Goal: Navigation & Orientation: Find specific page/section

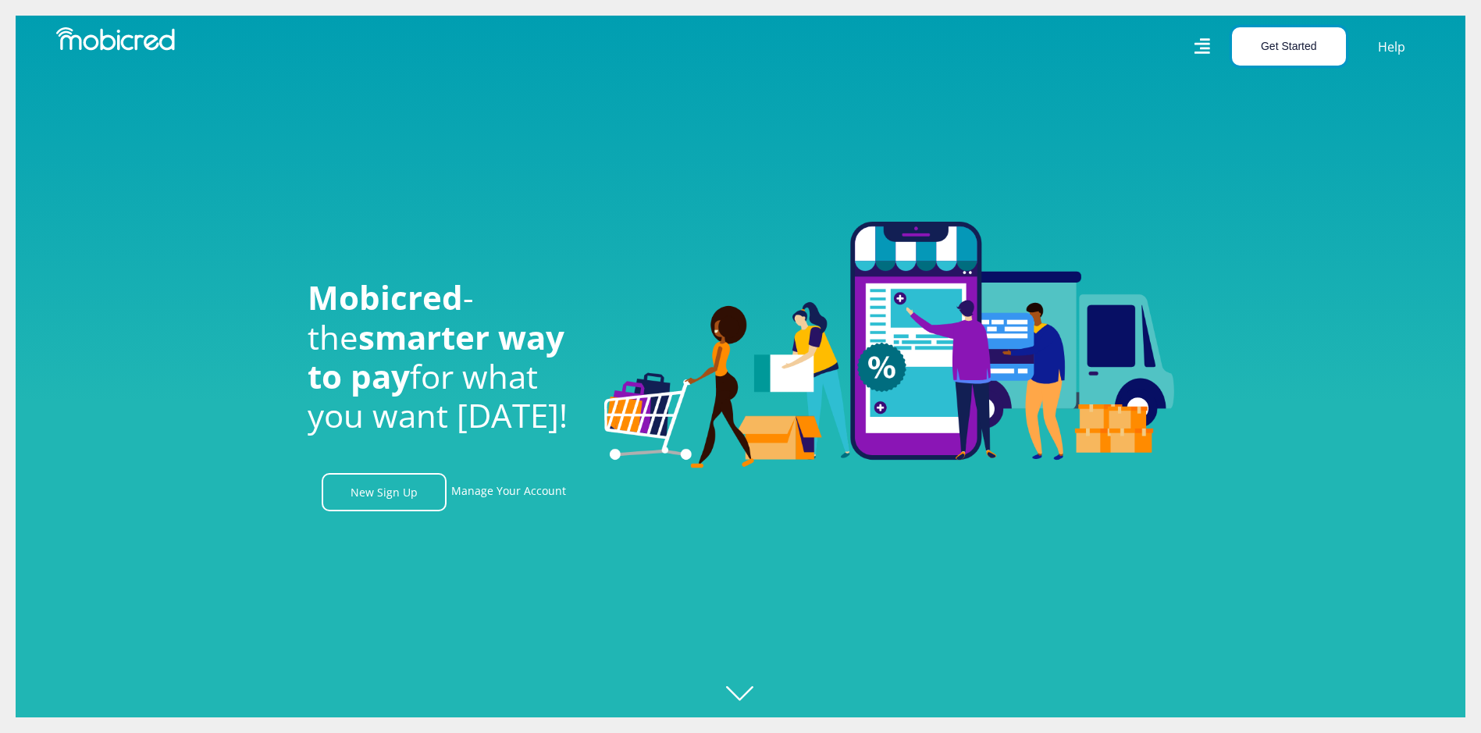
click at [1308, 33] on button "Get Started" at bounding box center [1289, 46] width 114 height 38
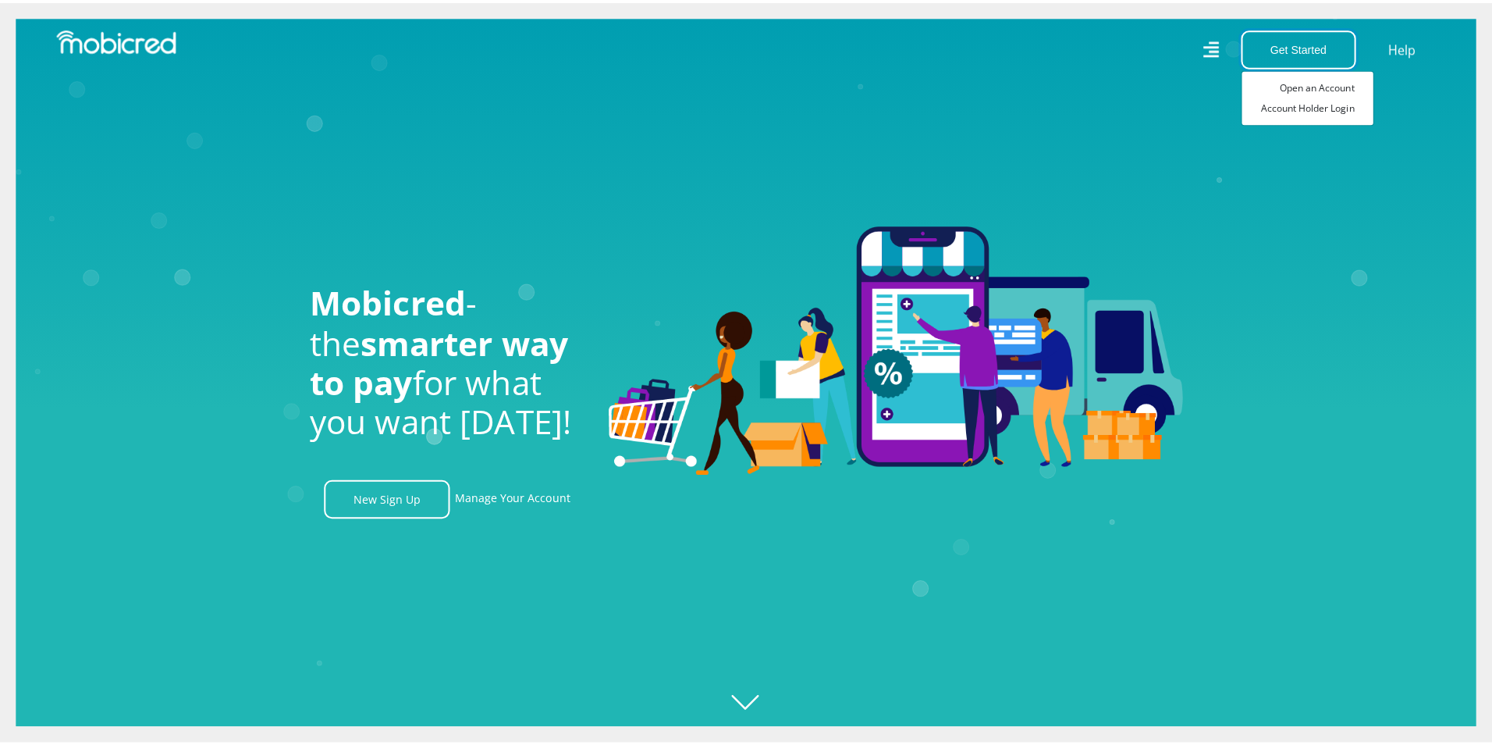
scroll to position [0, 1112]
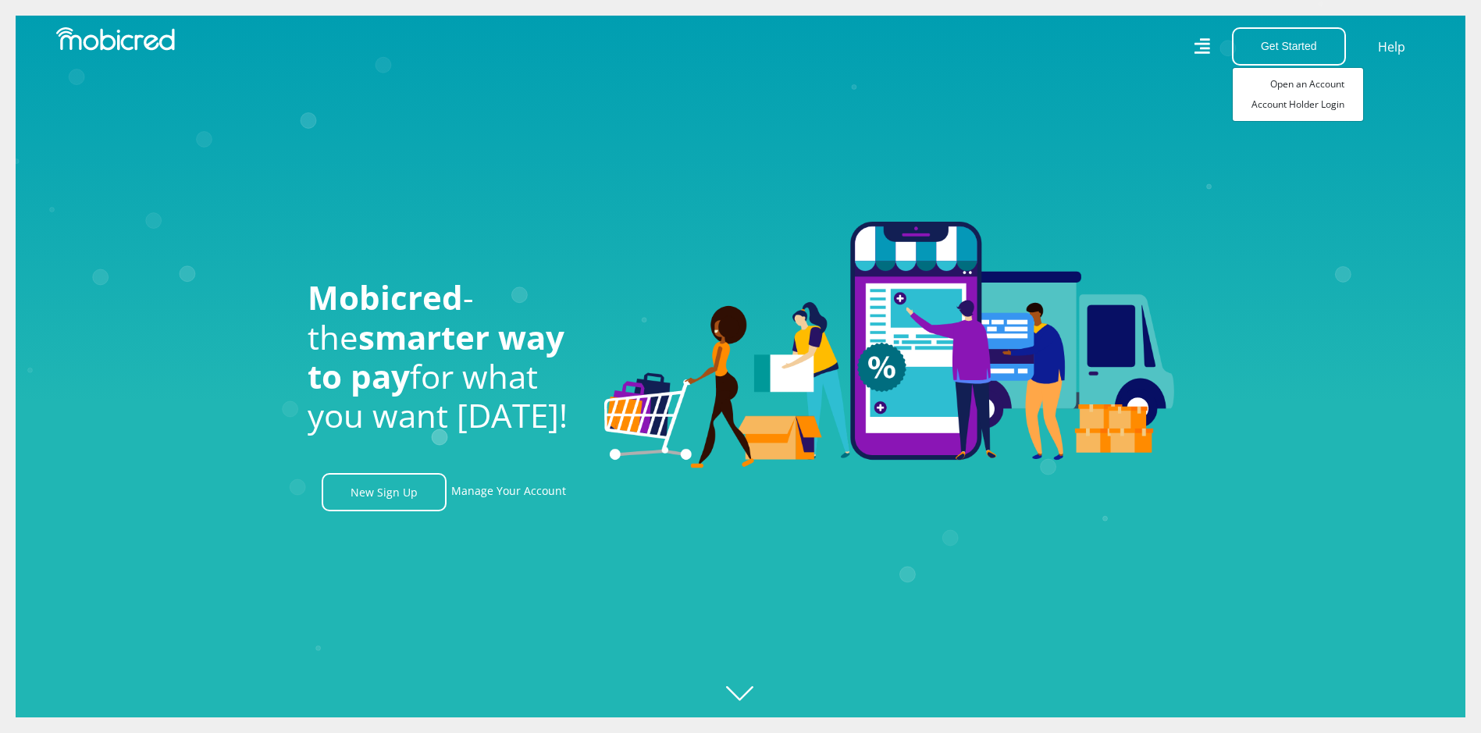
click at [1208, 46] on icon at bounding box center [1202, 46] width 16 height 23
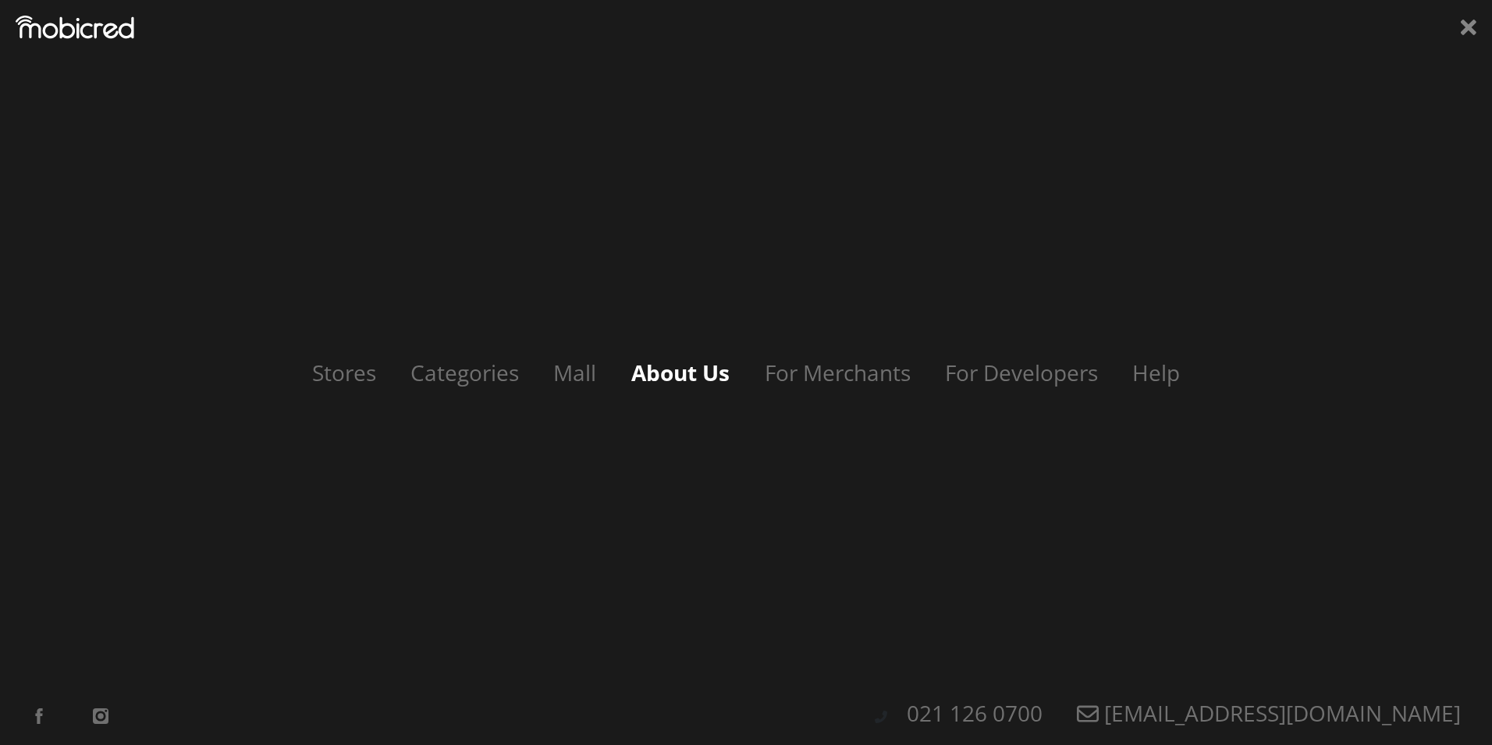
scroll to position [0, 2002]
click at [421, 368] on link "Categories" at bounding box center [467, 373] width 148 height 30
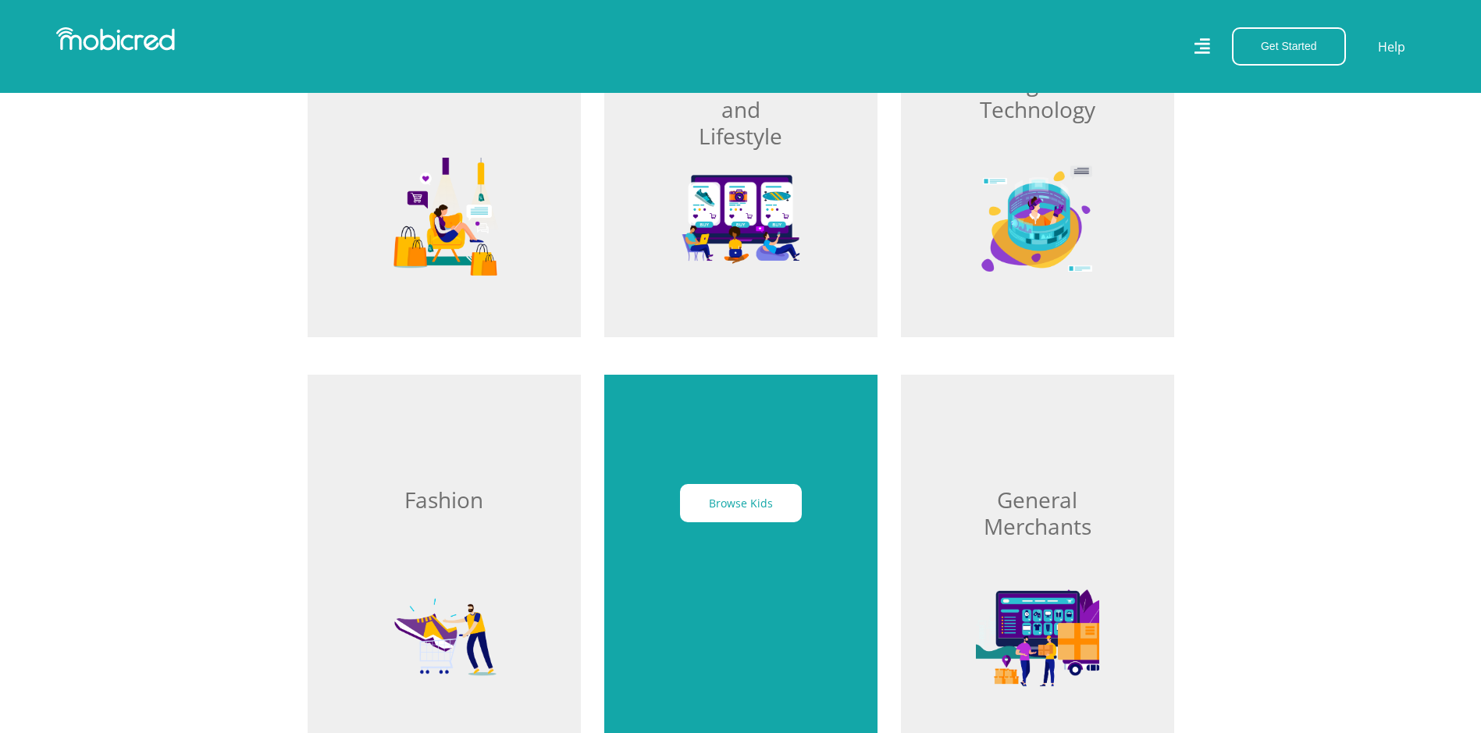
scroll to position [703, 0]
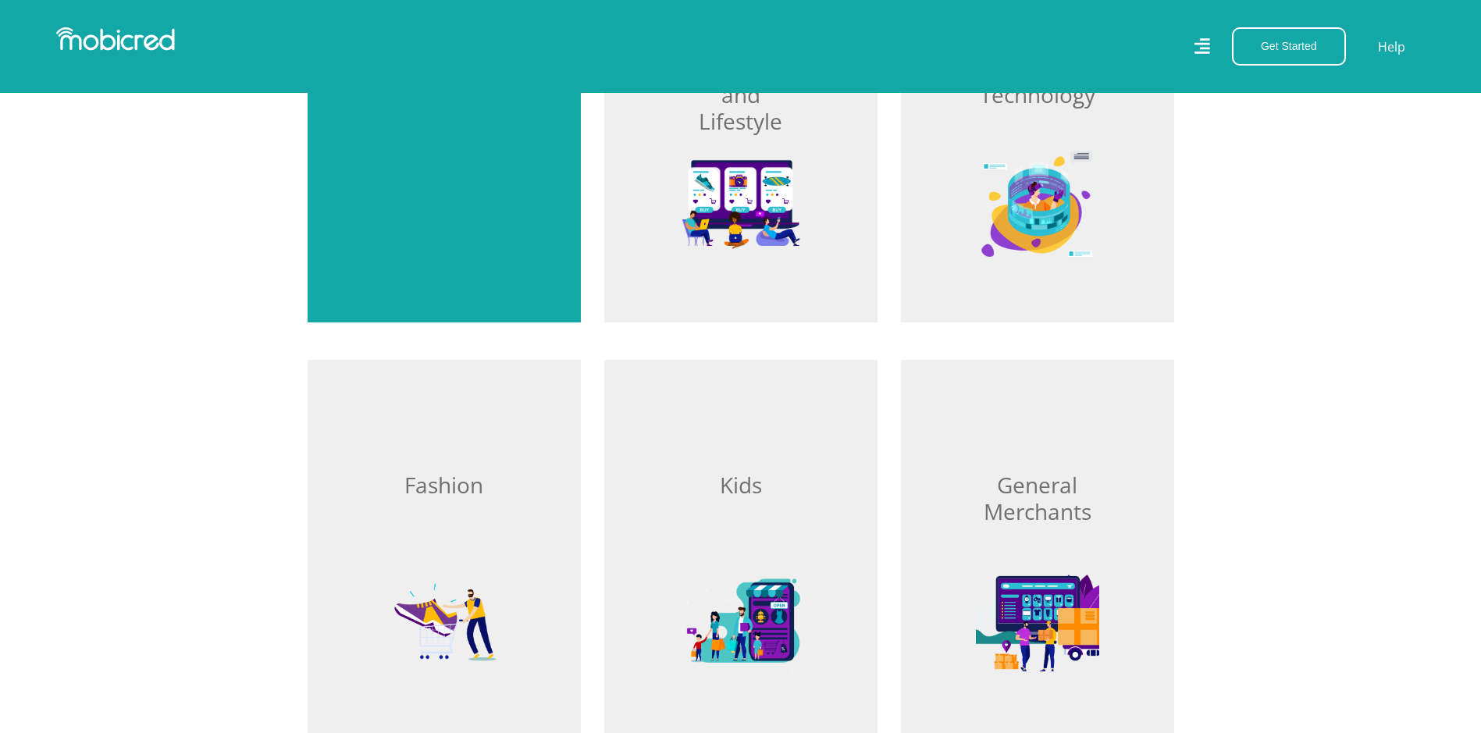
click at [464, 219] on div "Browse Home" at bounding box center [444, 132] width 273 height 379
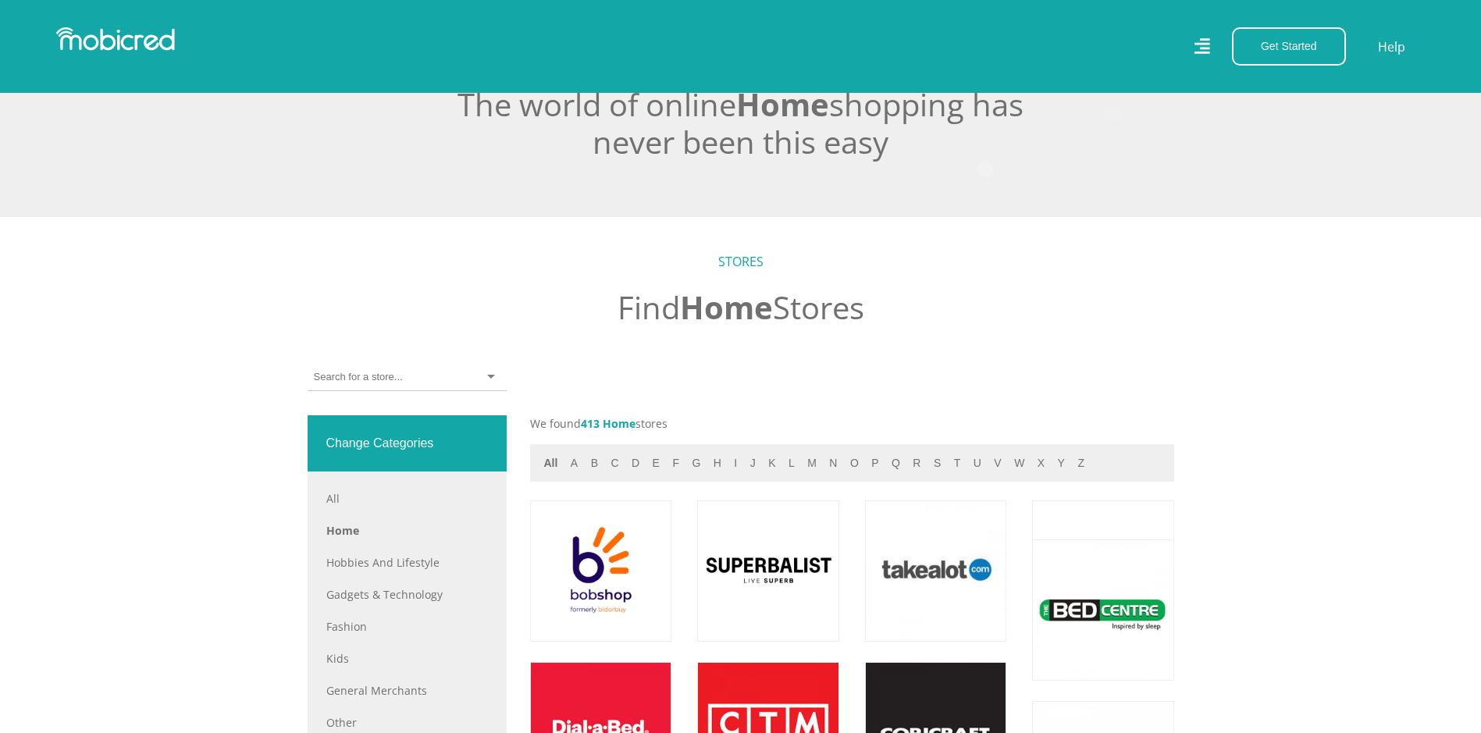
scroll to position [390, 0]
click at [808, 471] on button "m" at bounding box center [811, 464] width 19 height 18
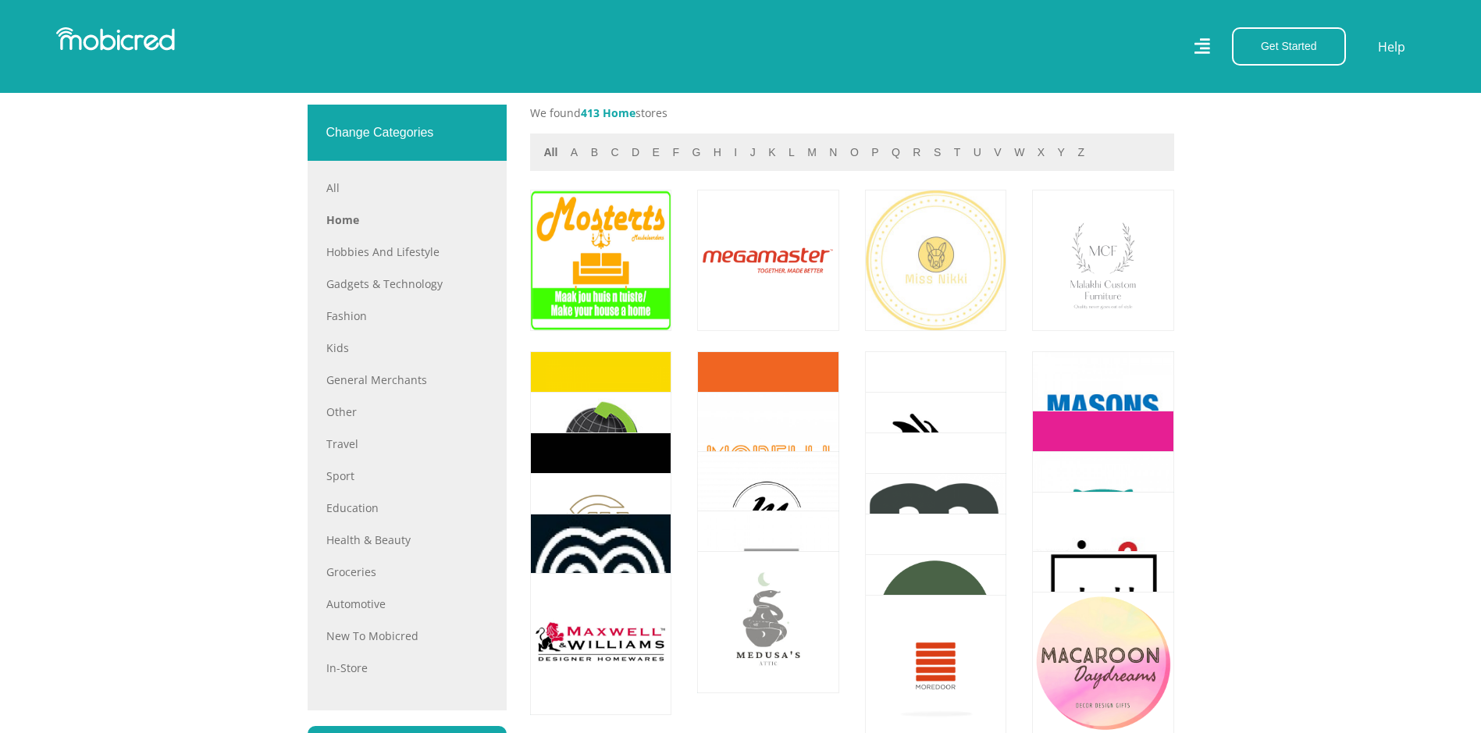
scroll to position [703, 0]
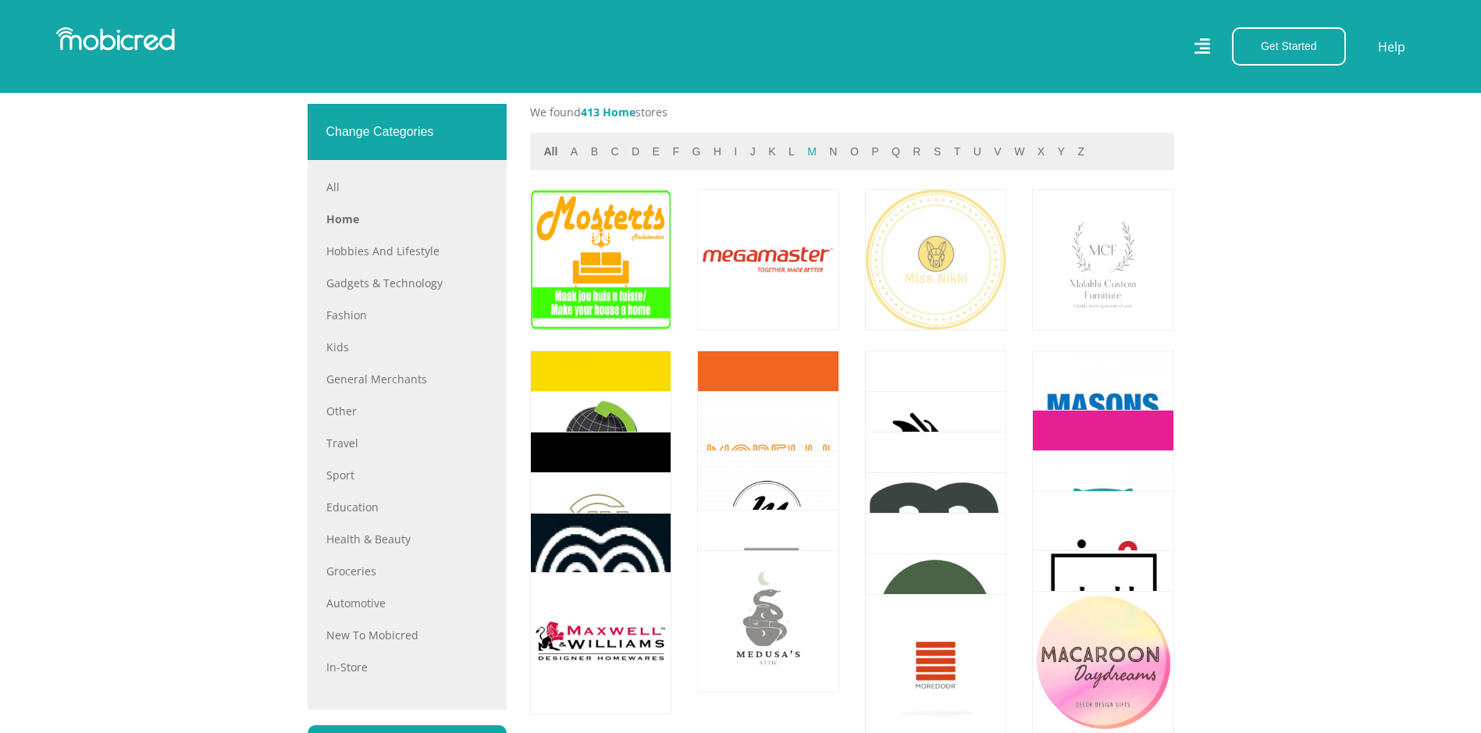
click at [802, 157] on button "m" at bounding box center [811, 152] width 19 height 18
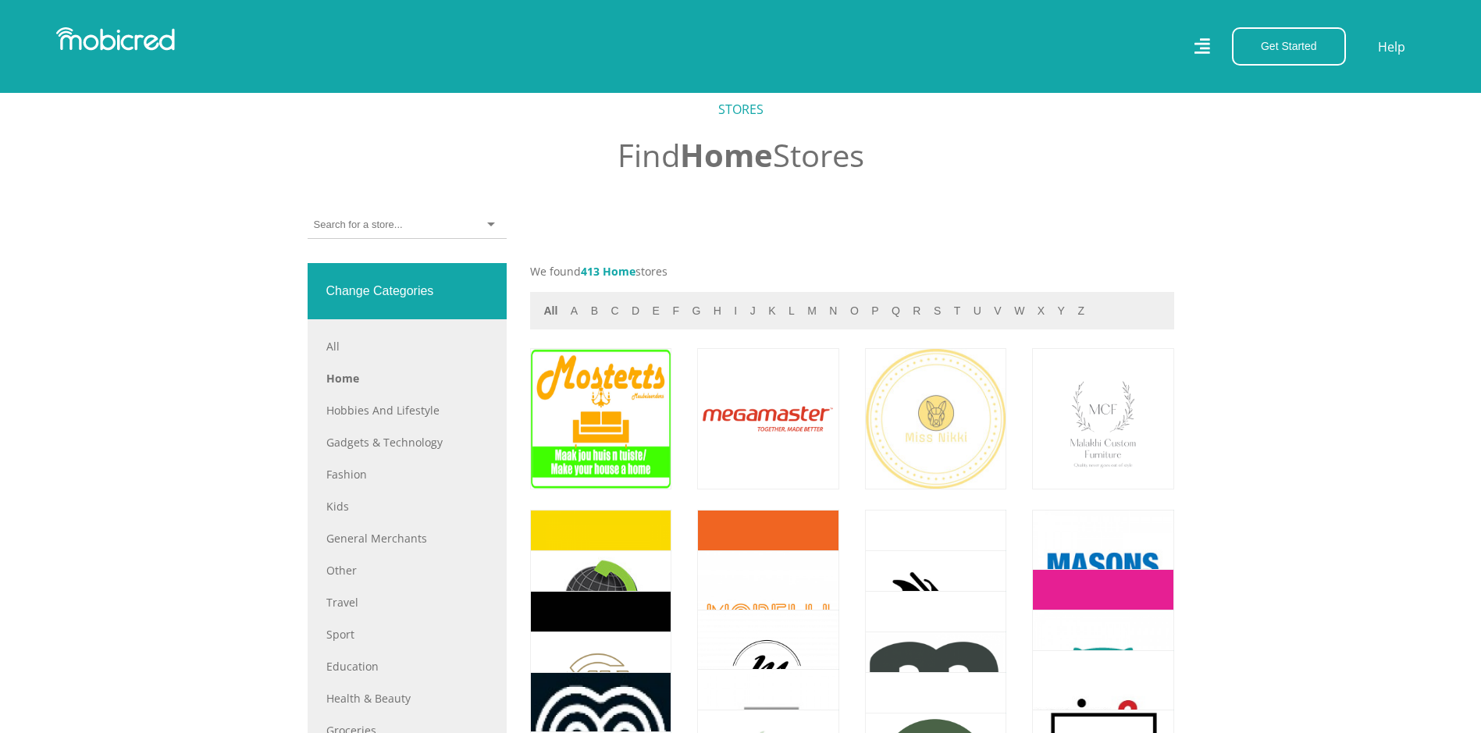
scroll to position [546, 0]
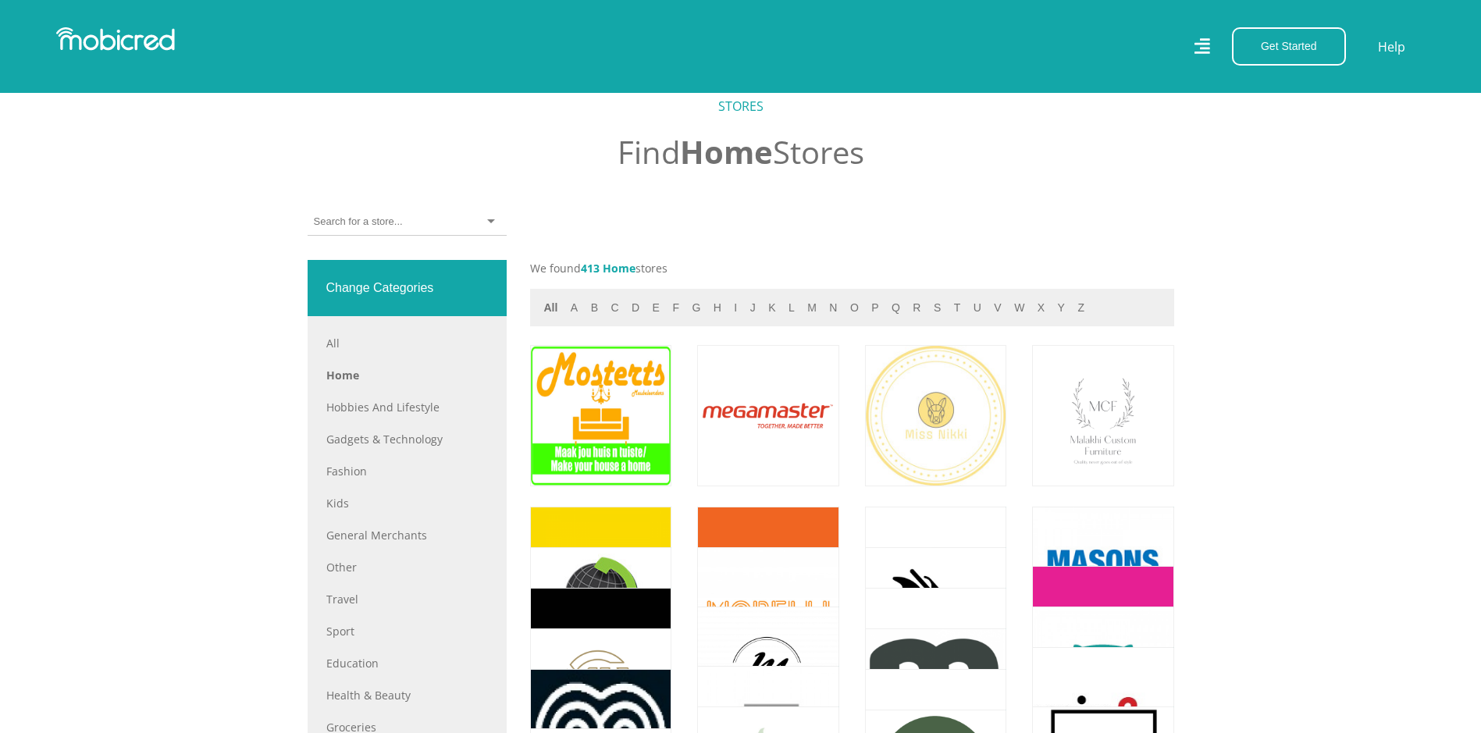
click at [418, 227] on div at bounding box center [407, 221] width 199 height 27
type input "macro"
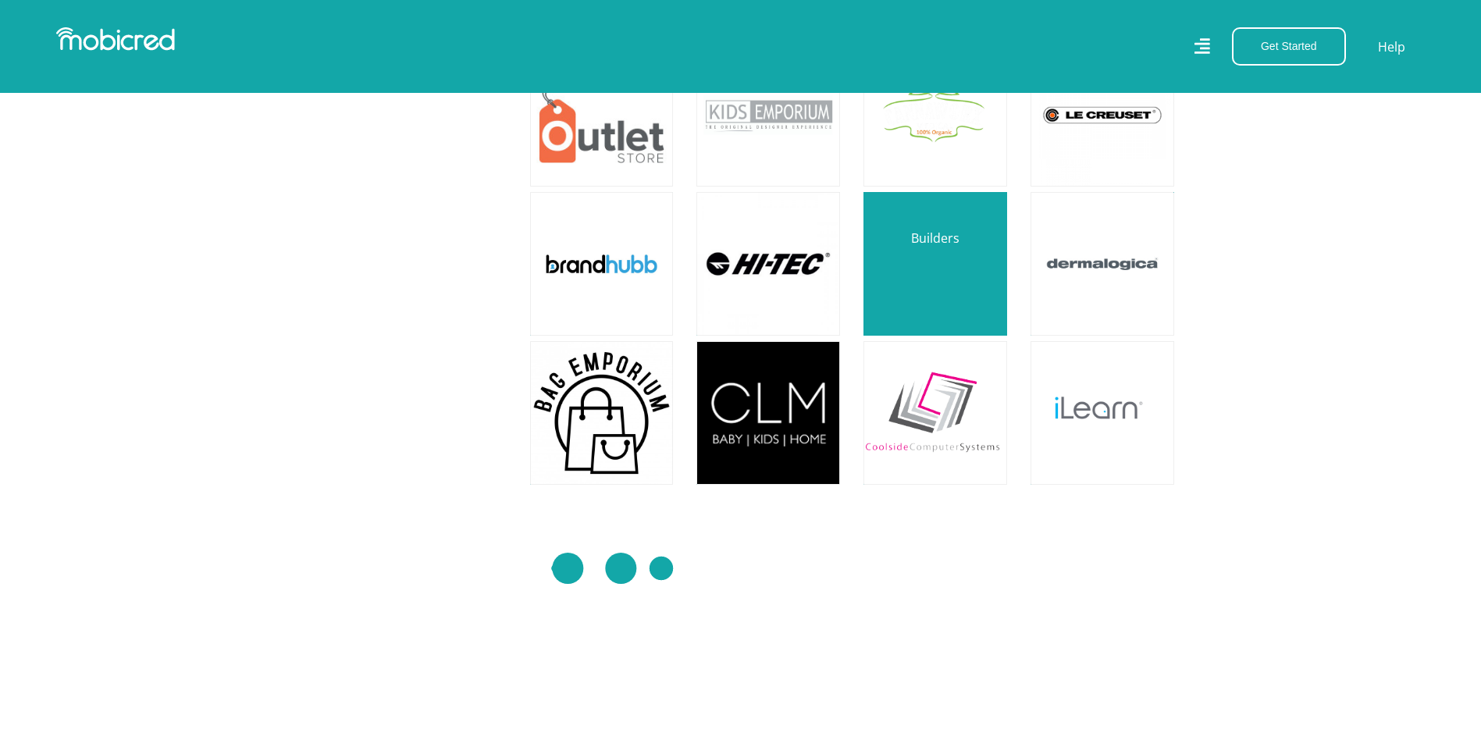
scroll to position [2342, 0]
